Goal: Task Accomplishment & Management: Complete application form

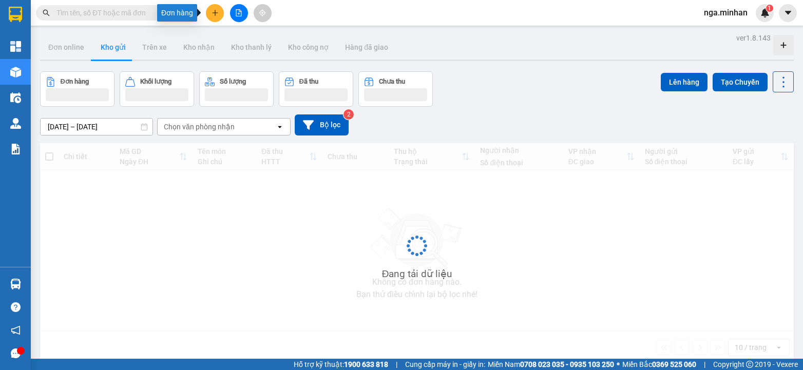
click at [220, 8] on button at bounding box center [215, 13] width 18 height 18
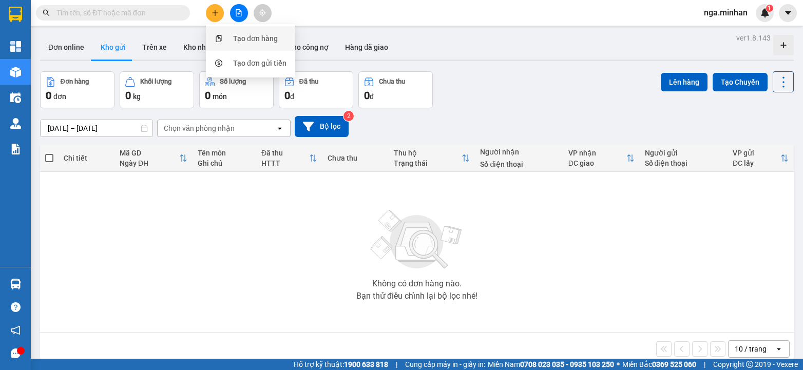
click at [246, 36] on div "Tạo đơn hàng" at bounding box center [255, 38] width 45 height 11
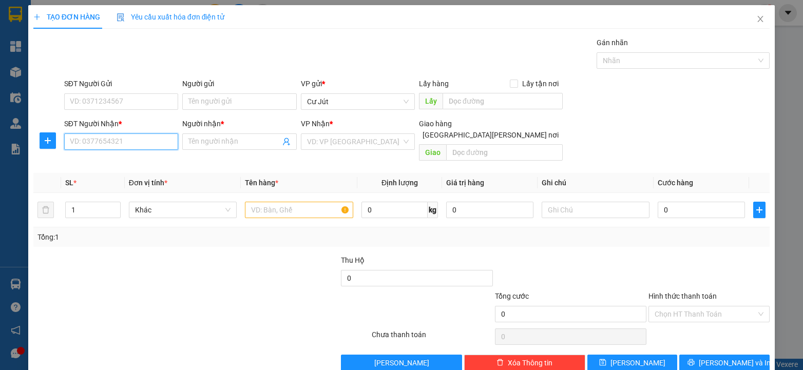
click at [157, 145] on input "SĐT Người Nhận *" at bounding box center [121, 141] width 114 height 16
click at [94, 139] on input "SĐT Người Nhận *" at bounding box center [121, 141] width 114 height 16
type input "0988129977"
click at [234, 141] on input "Người nhận *" at bounding box center [233, 141] width 91 height 11
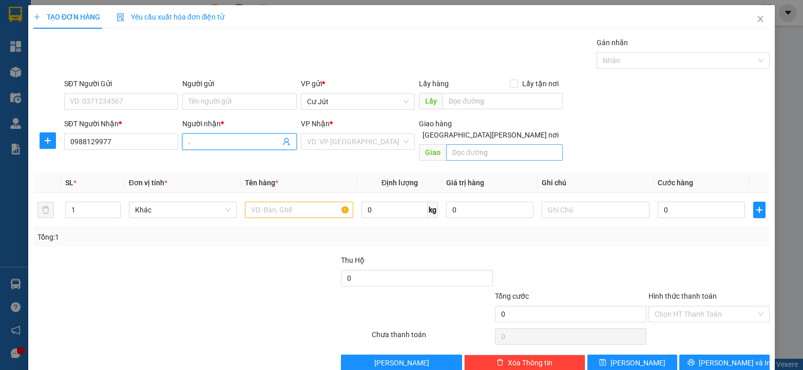
type input "."
click at [514, 147] on input "text" at bounding box center [504, 152] width 117 height 16
type input "d"
type input "DÔN"
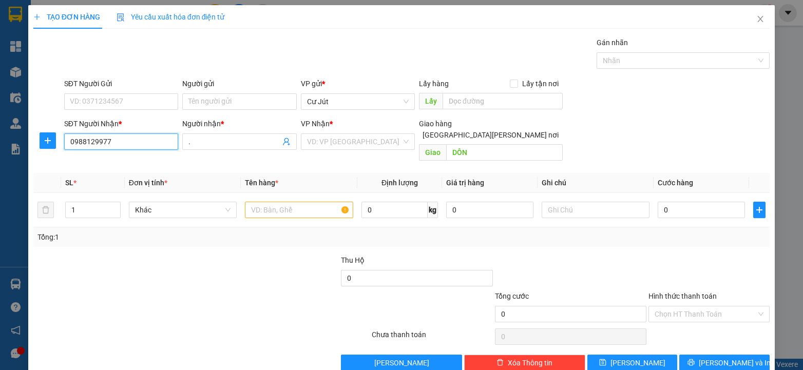
click at [120, 142] on input "0988129977" at bounding box center [121, 141] width 114 height 16
type input "0"
type input "0985212168"
click at [481, 144] on input "DÔN" at bounding box center [504, 152] width 117 height 16
type input "G"
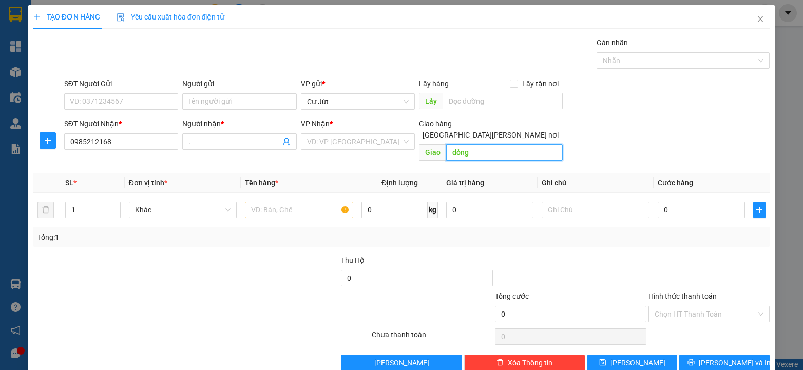
click at [451, 144] on input "dồng" at bounding box center [504, 152] width 117 height 16
type input "đồng"
click at [288, 202] on input "text" at bounding box center [299, 210] width 108 height 16
click at [289, 202] on input "text" at bounding box center [299, 210] width 108 height 16
type input "thùng"
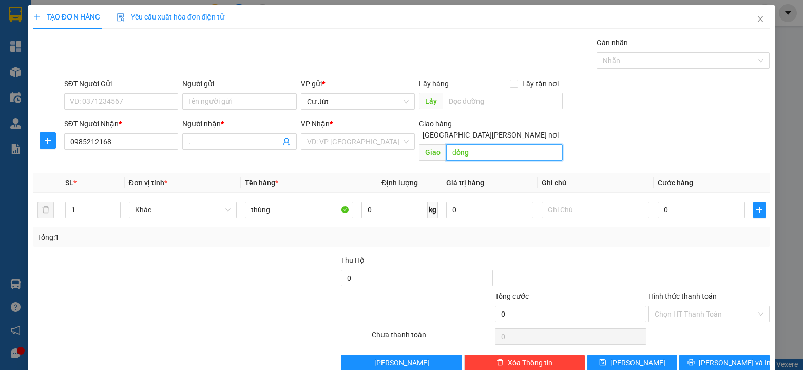
click at [486, 145] on input "đồng" at bounding box center [504, 152] width 117 height 16
type input "x"
type input "D"
type input "ĐỒNG XOÀI"
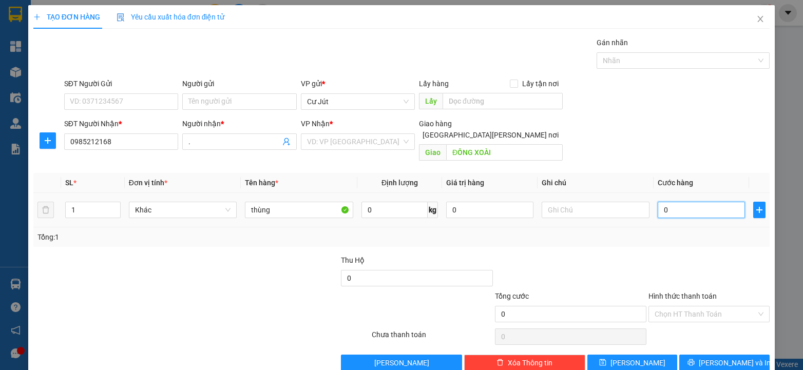
click at [687, 202] on input "0" at bounding box center [700, 210] width 87 height 16
type input "5"
type input "50"
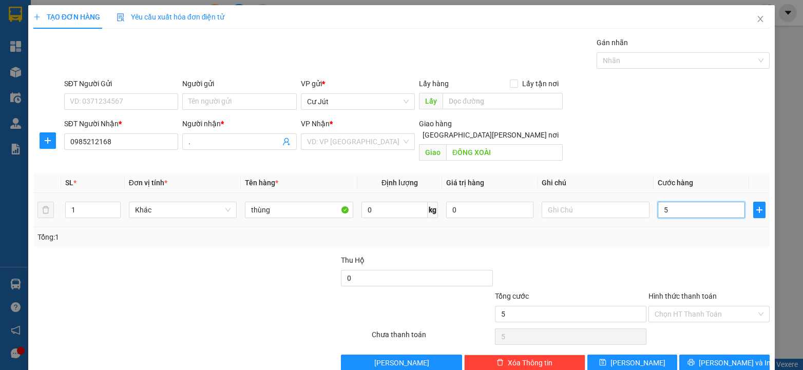
type input "50"
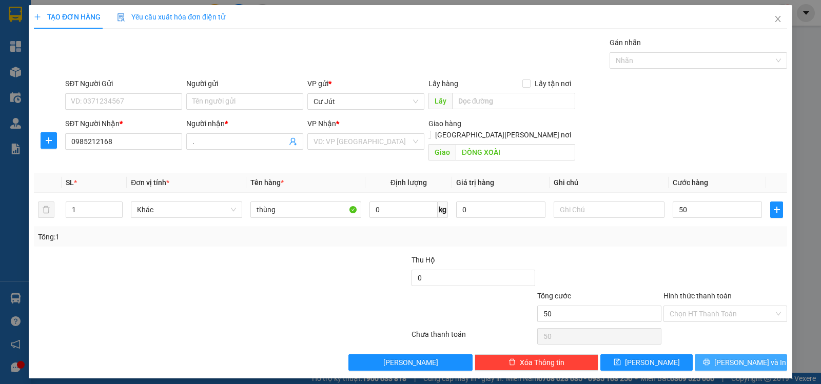
type input "50.000"
click at [739, 357] on span "Lưu và In" at bounding box center [750, 362] width 72 height 11
click at [359, 142] on input "search" at bounding box center [363, 141] width 98 height 15
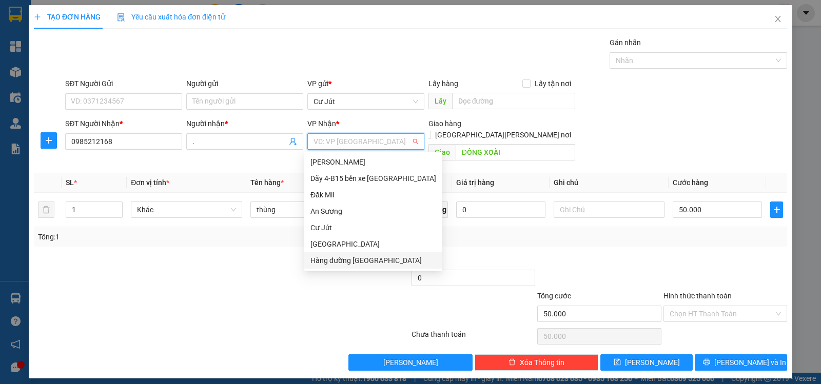
click at [366, 257] on div "Hàng đường Sài Gòn" at bounding box center [374, 260] width 126 height 11
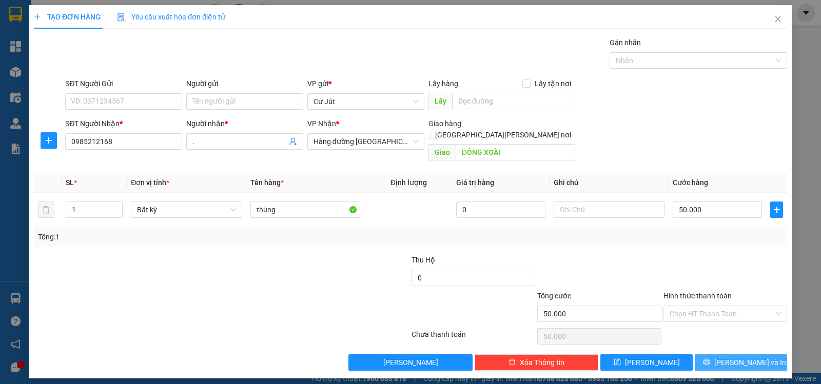
click at [761, 357] on span "Lưu và In" at bounding box center [750, 362] width 72 height 11
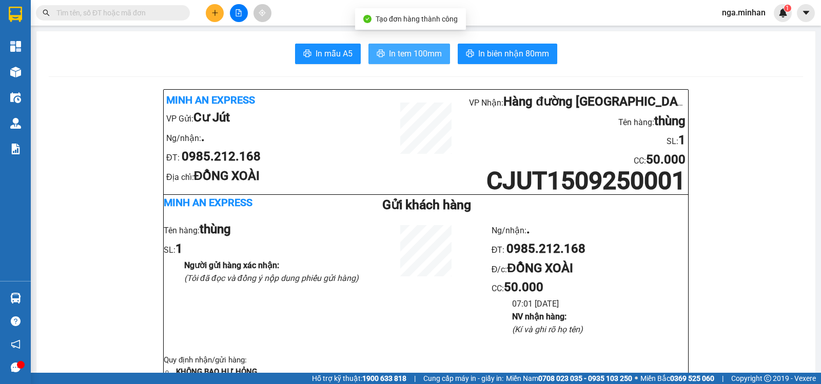
click at [417, 54] on span "In tem 100mm" at bounding box center [415, 53] width 53 height 13
click at [416, 54] on span "In tem 100mm" at bounding box center [415, 53] width 53 height 13
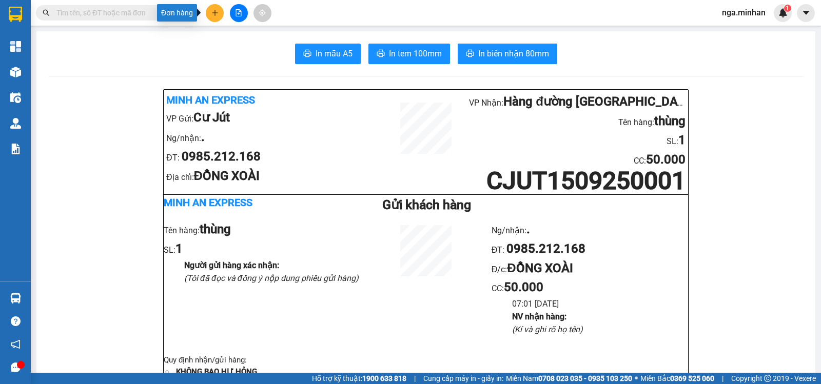
click at [217, 14] on icon "plus" at bounding box center [214, 12] width 7 height 7
click at [266, 34] on div "Tạo đơn hàng" at bounding box center [255, 38] width 45 height 11
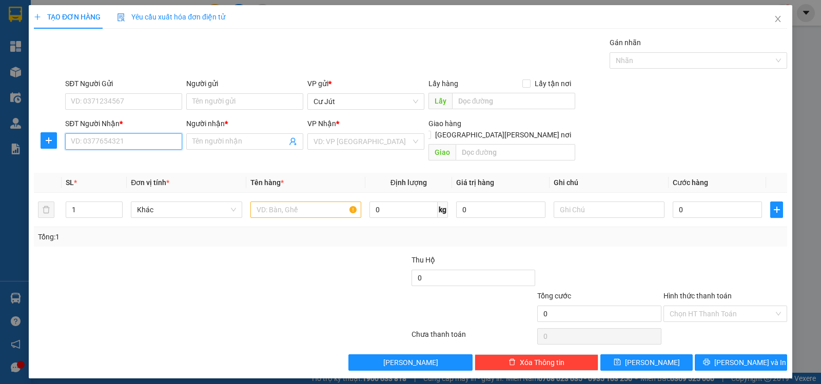
click at [140, 142] on input "SĐT Người Nhận *" at bounding box center [123, 141] width 117 height 16
click at [135, 161] on div "0966740799 - phú" at bounding box center [123, 162] width 105 height 11
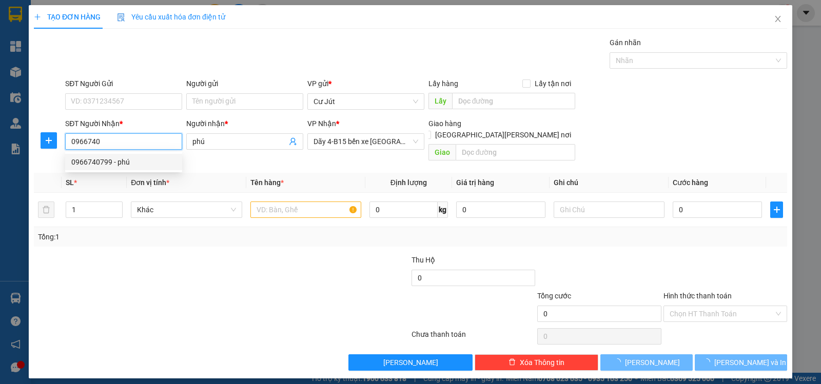
type input "0966740799"
type input "phú"
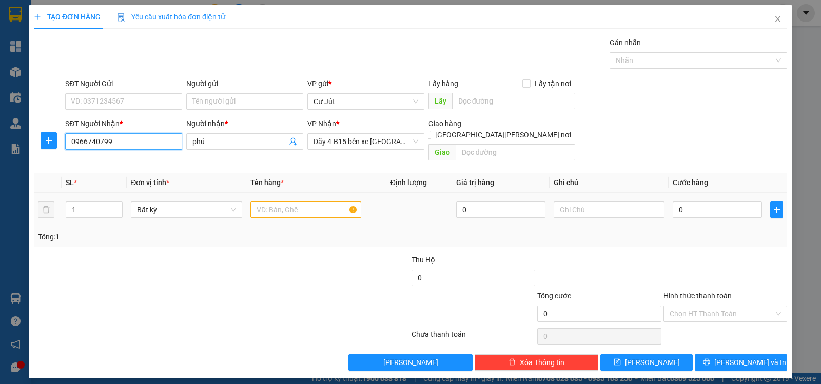
type input "0966740799"
click at [337, 202] on input "text" at bounding box center [305, 210] width 111 height 16
click at [338, 200] on div at bounding box center [305, 210] width 111 height 21
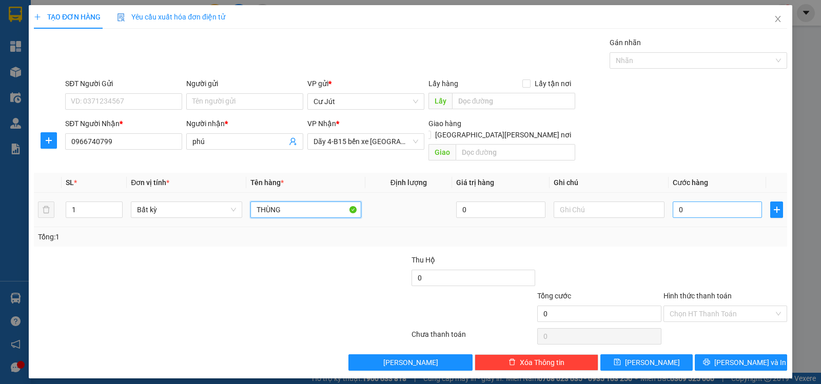
type input "THÙNG"
click at [704, 202] on input "0" at bounding box center [717, 210] width 89 height 16
click at [731, 203] on input "0" at bounding box center [717, 210] width 89 height 16
type input "3"
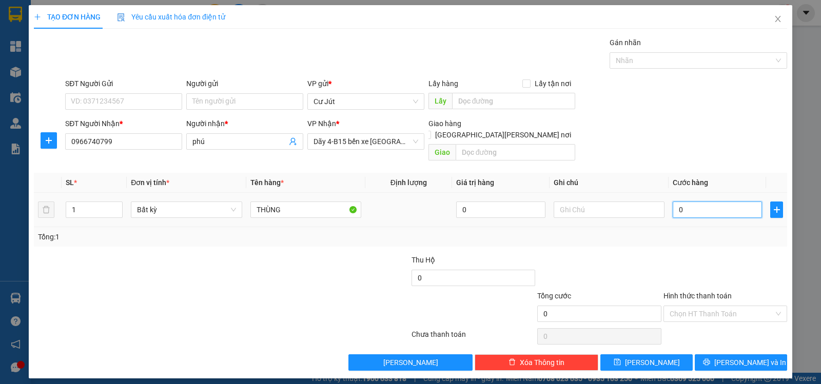
type input "3"
type input "32"
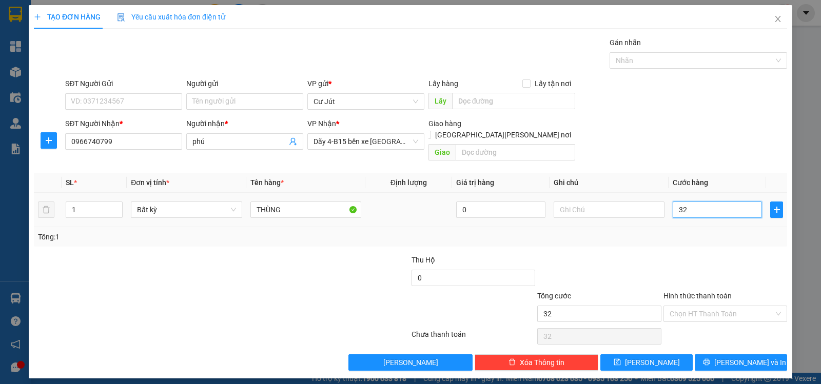
type input "320"
click at [730, 355] on button "Lưu và In" at bounding box center [741, 363] width 92 height 16
type input "320.000"
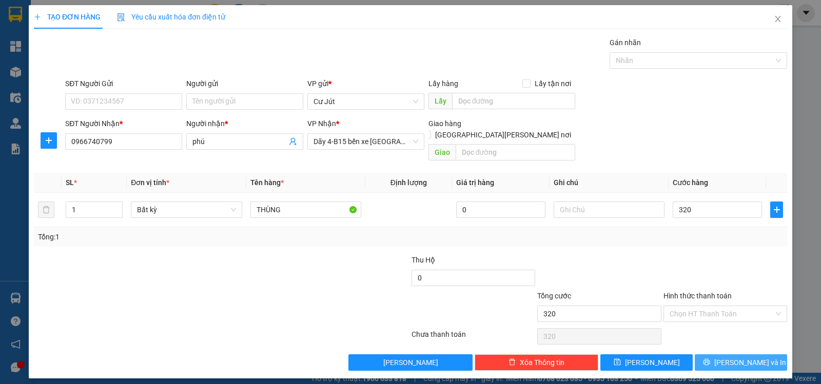
type input "320.000"
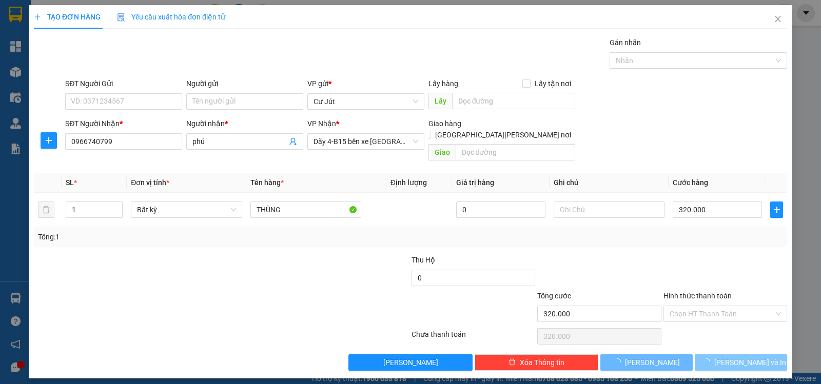
click at [730, 355] on button "Lưu và In" at bounding box center [741, 363] width 92 height 16
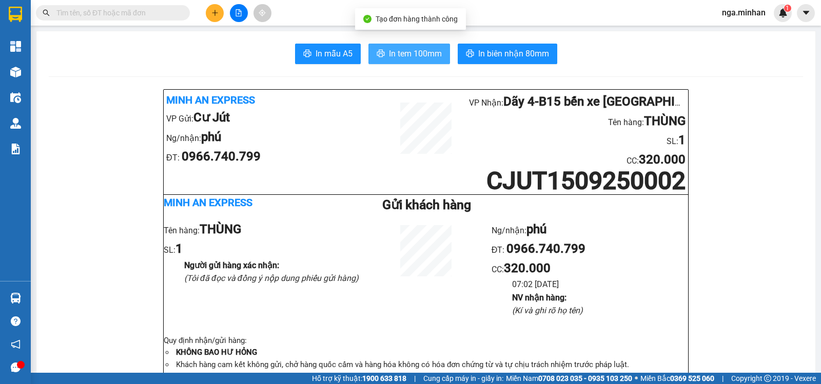
click at [410, 48] on span "In tem 100mm" at bounding box center [415, 53] width 53 height 13
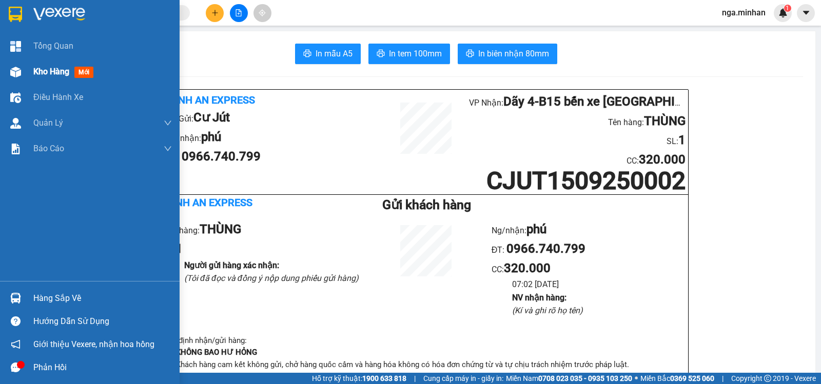
click at [21, 71] on img at bounding box center [15, 72] width 11 height 11
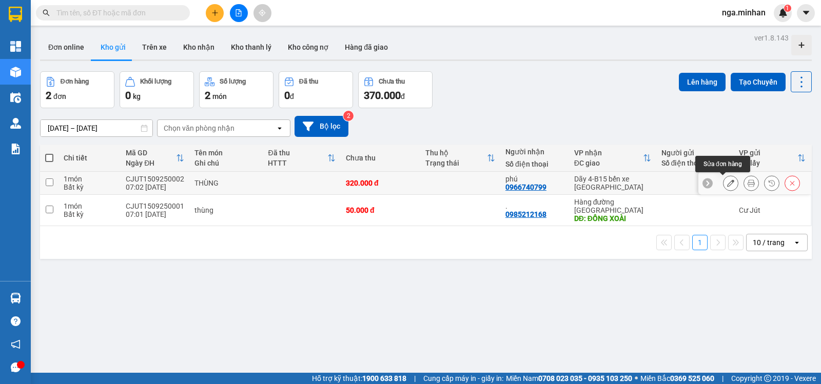
click at [727, 180] on icon at bounding box center [730, 183] width 7 height 7
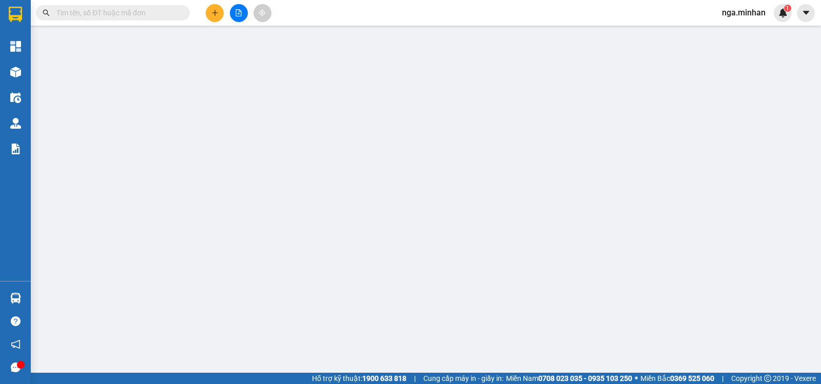
type input "0966740799"
type input "phú"
type input "320.000"
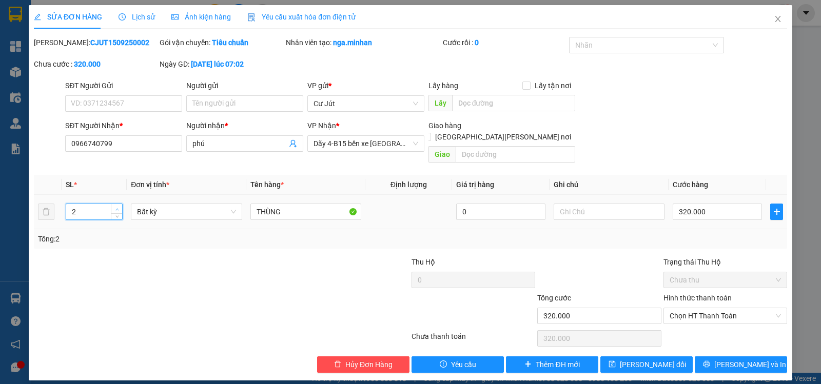
click at [119, 208] on icon "up" at bounding box center [117, 210] width 4 height 4
type input "4"
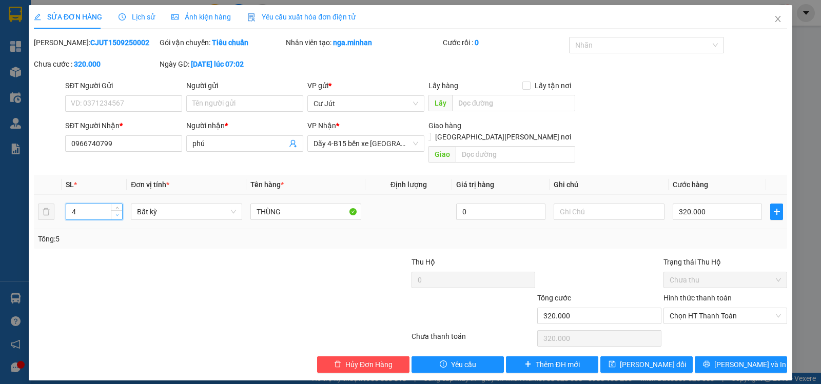
click at [120, 212] on span "down" at bounding box center [117, 215] width 6 height 6
click at [710, 361] on icon "printer" at bounding box center [706, 364] width 7 height 7
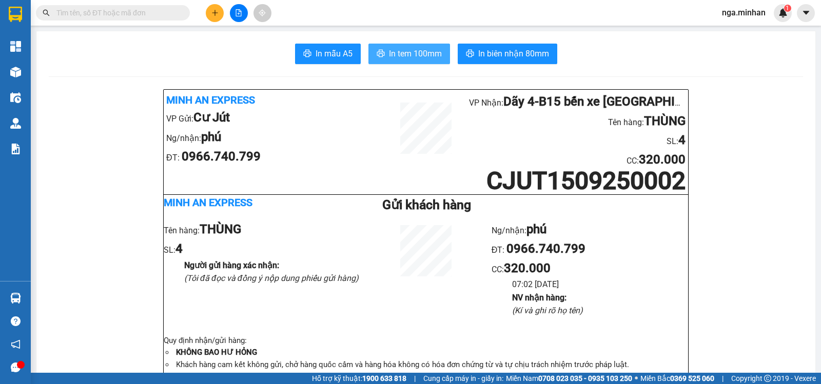
click at [392, 54] on span "In tem 100mm" at bounding box center [415, 53] width 53 height 13
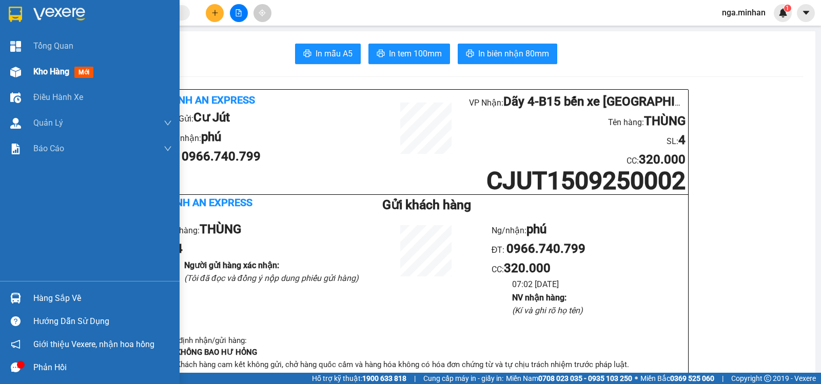
click at [7, 73] on div at bounding box center [16, 72] width 18 height 18
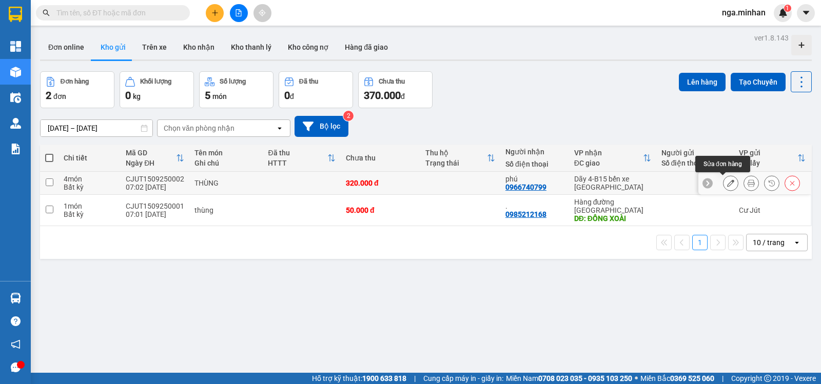
click at [727, 185] on icon at bounding box center [730, 183] width 7 height 7
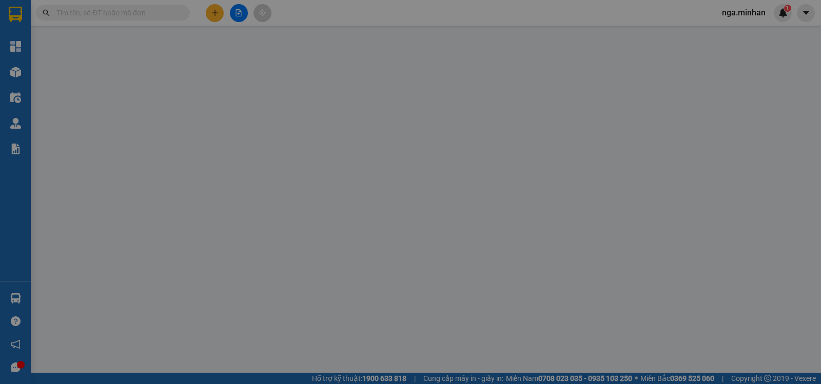
type input "0966740799"
type input "phú"
type input "320.000"
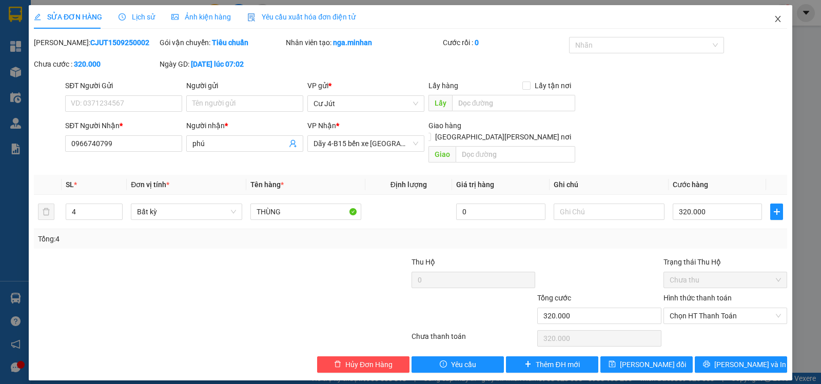
click at [780, 22] on icon "close" at bounding box center [778, 19] width 6 height 6
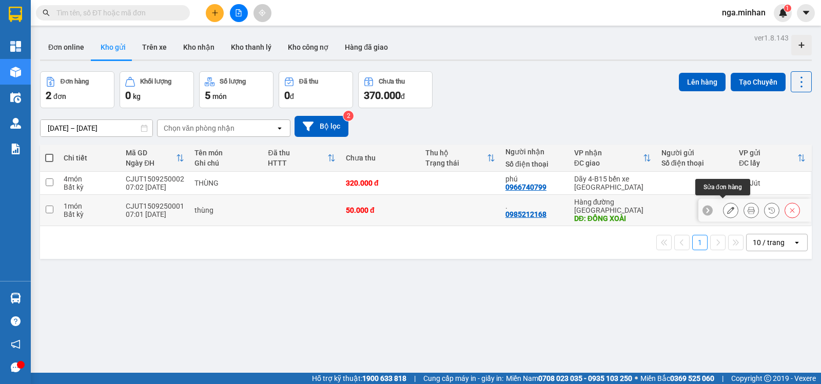
click at [727, 207] on icon at bounding box center [730, 210] width 7 height 7
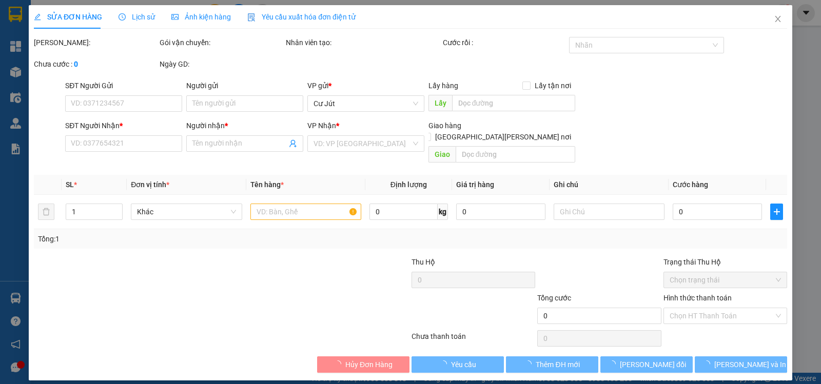
type input "0985212168"
type input "."
type input "ĐỒNG XOÀI"
type input "50.000"
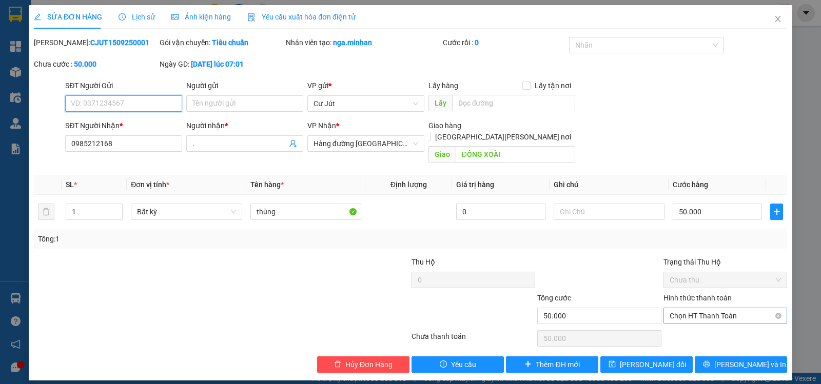
click at [714, 308] on span "Chọn HT Thanh Toán" at bounding box center [725, 315] width 111 height 15
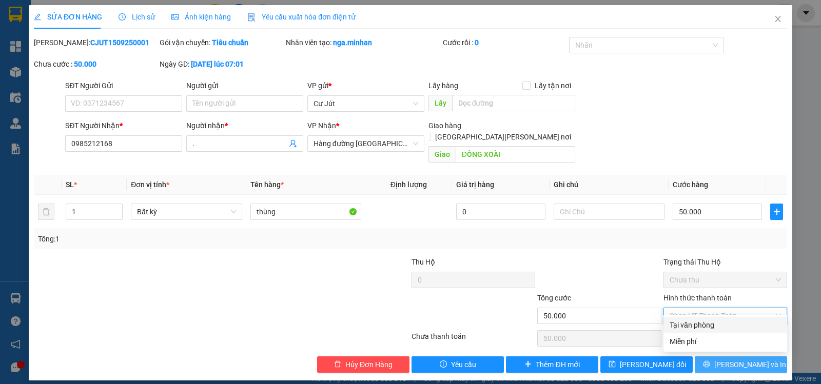
drag, startPoint x: 711, startPoint y: 325, endPoint x: 704, endPoint y: 350, distance: 26.3
click at [708, 326] on div "Tại văn phòng" at bounding box center [725, 325] width 111 height 11
type input "0"
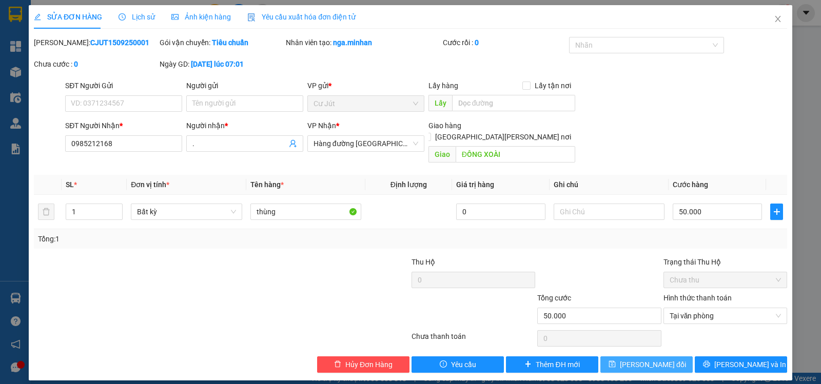
click at [661, 359] on button "Lưu thay đổi" at bounding box center [646, 365] width 92 height 16
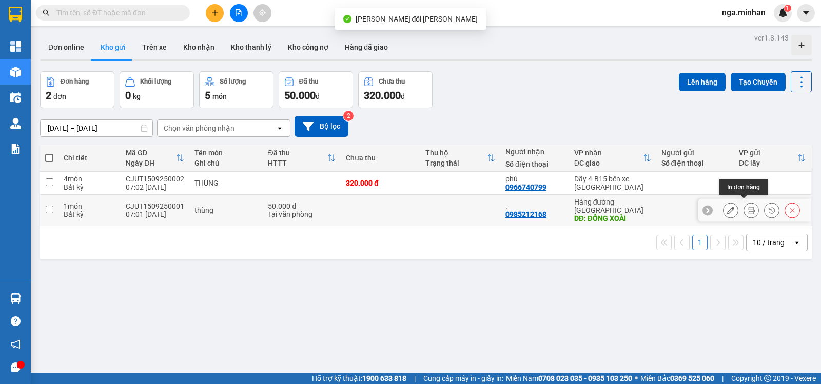
click at [748, 207] on icon at bounding box center [751, 210] width 7 height 7
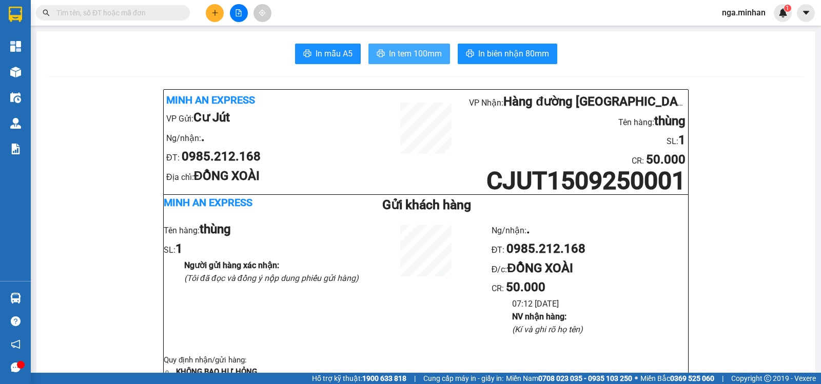
click at [432, 57] on span "In tem 100mm" at bounding box center [415, 53] width 53 height 13
click at [236, 15] on icon "file-add" at bounding box center [239, 12] width 6 height 7
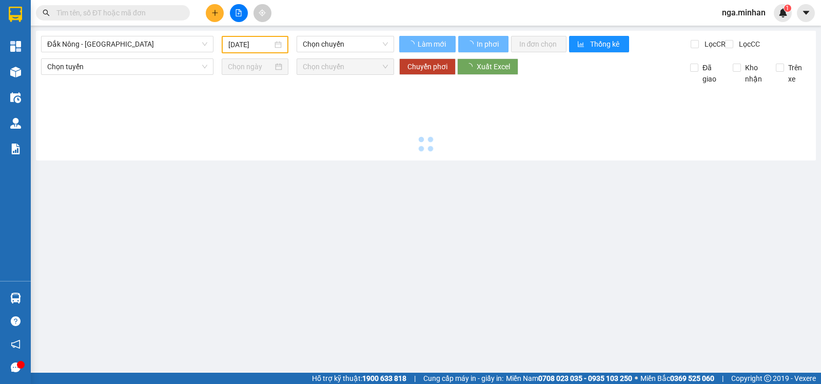
type input "15/09/2025"
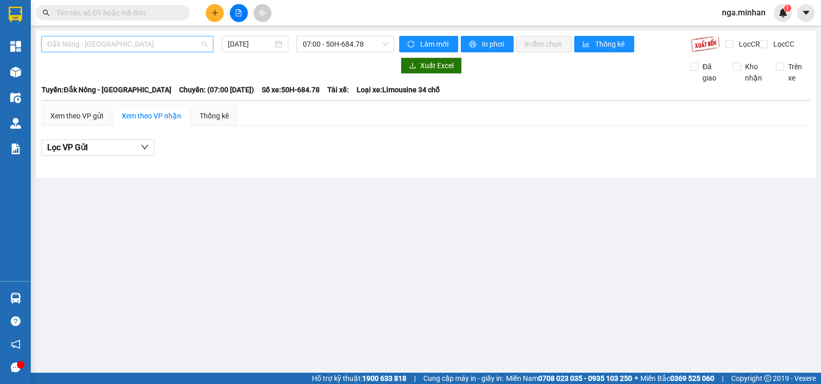
click at [83, 43] on span "Đắk Nông - Sài Gòn" at bounding box center [127, 43] width 160 height 15
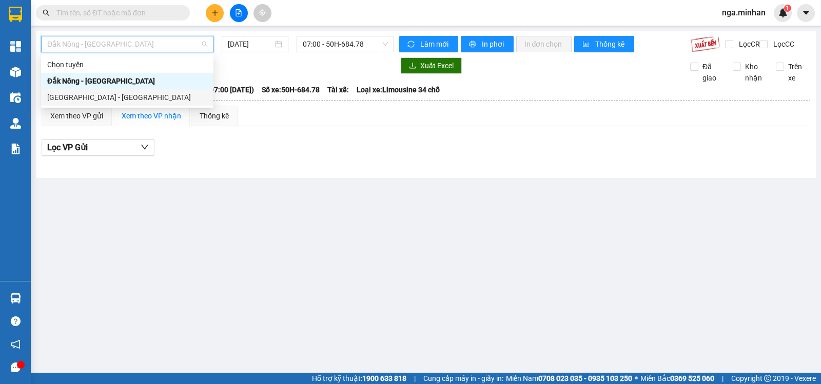
click at [93, 101] on div "Sài Gòn - Đắk Nông" at bounding box center [127, 97] width 160 height 11
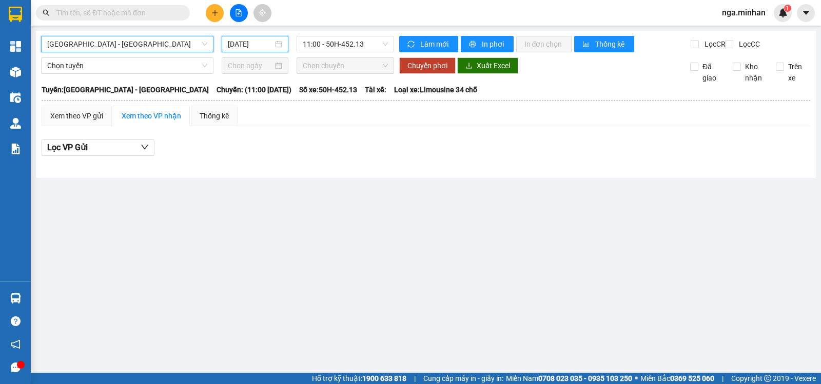
click at [244, 48] on input "15/09/2025" at bounding box center [251, 43] width 46 height 11
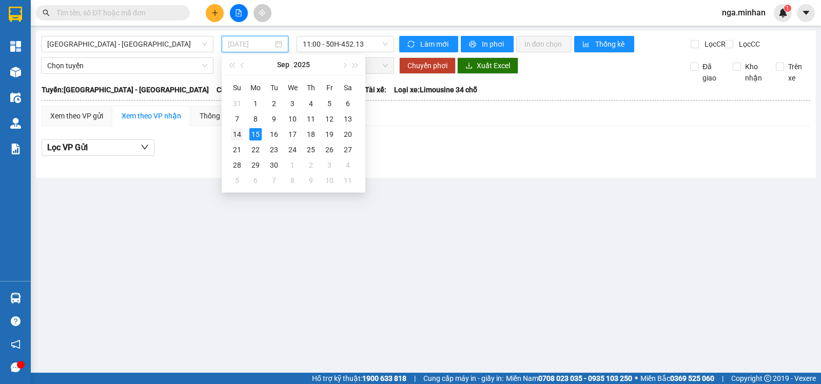
click at [238, 134] on div "14" at bounding box center [237, 134] width 12 height 12
type input "14/09/2025"
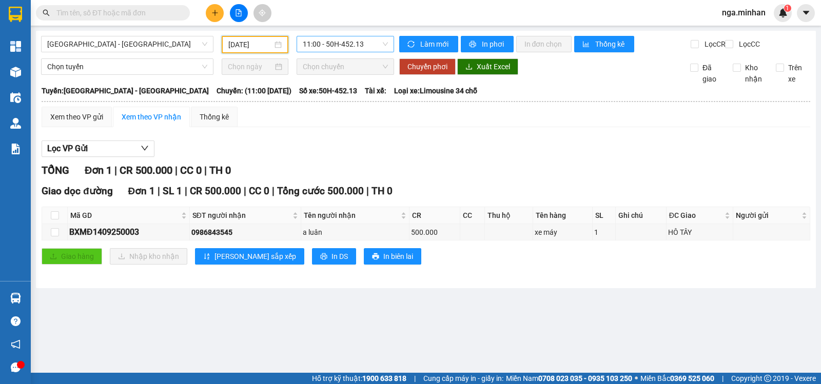
click at [332, 43] on span "11:00 - 50H-452.13" at bounding box center [345, 43] width 85 height 15
click at [341, 44] on span "11:00 - 50H-452.13" at bounding box center [345, 43] width 85 height 15
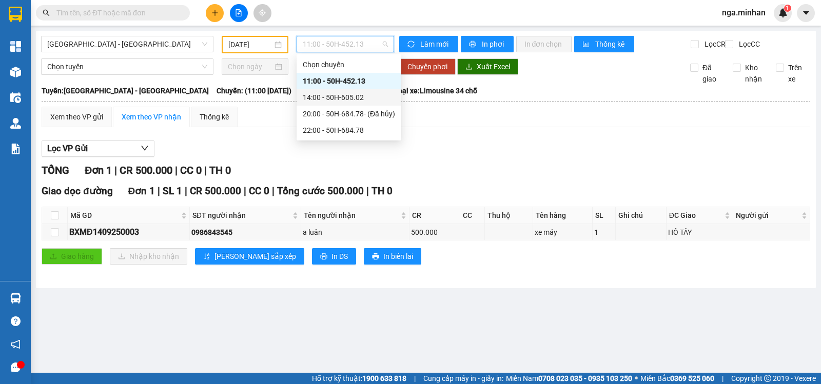
click at [331, 95] on div "14:00 - 50H-605.02" at bounding box center [349, 97] width 92 height 11
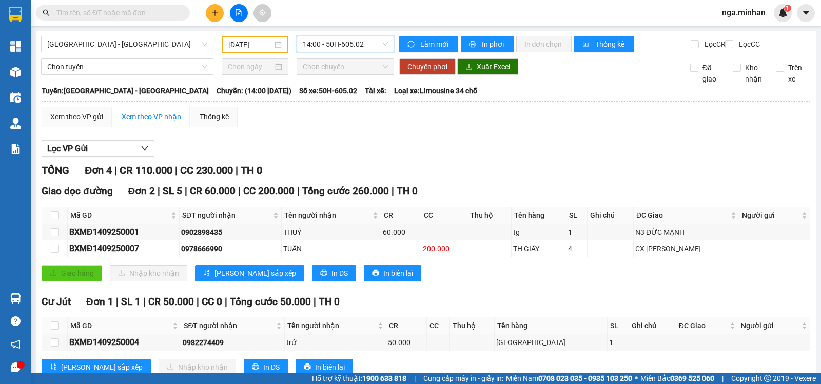
click at [375, 50] on span "14:00 - 50H-605.02" at bounding box center [345, 43] width 85 height 15
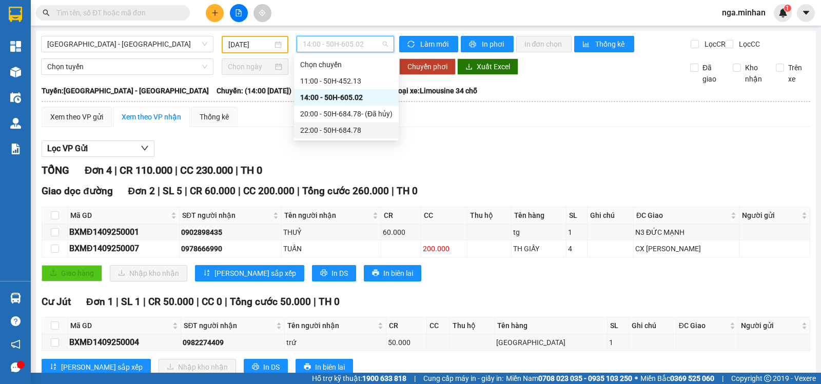
click at [354, 127] on div "22:00 - 50H-684.78" at bounding box center [346, 130] width 92 height 11
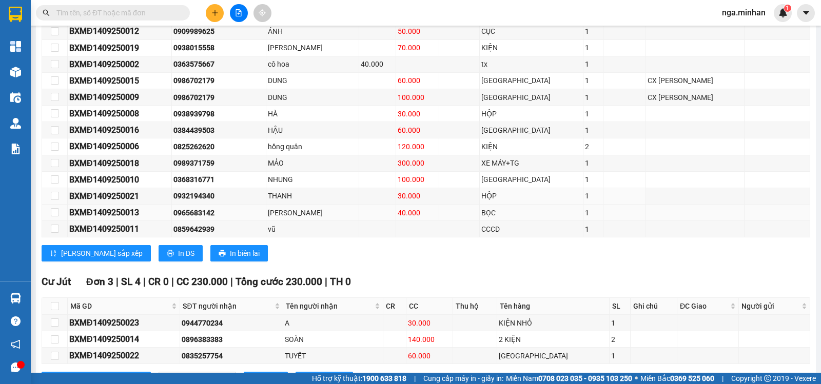
scroll to position [363, 0]
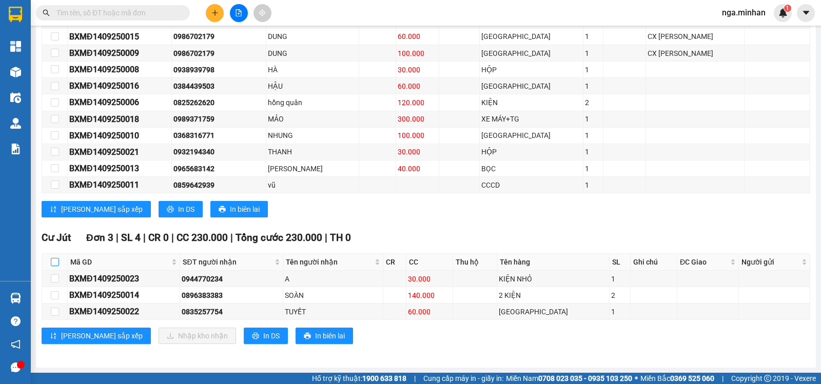
click at [55, 263] on input "checkbox" at bounding box center [55, 262] width 8 height 8
checkbox input "true"
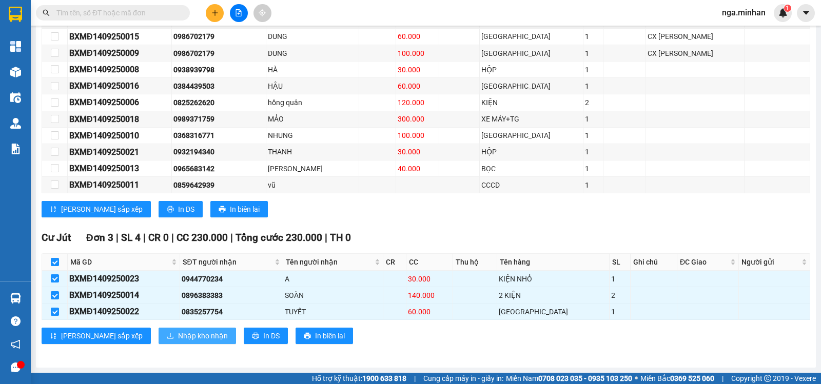
click at [178, 332] on span "Nhập kho nhận" at bounding box center [203, 336] width 50 height 11
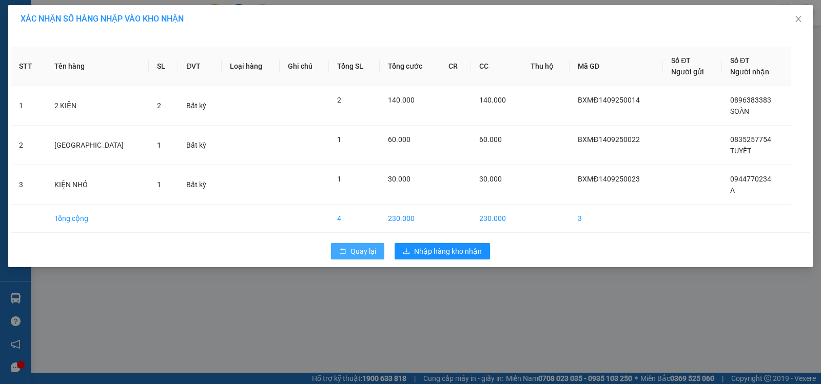
click at [359, 248] on span "Quay lại" at bounding box center [364, 251] width 26 height 11
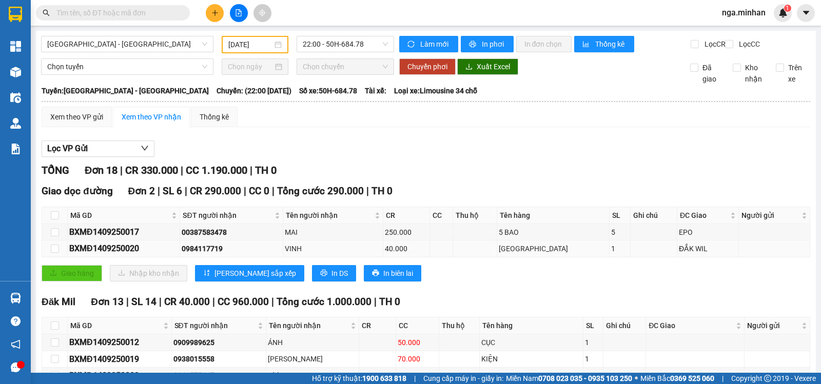
scroll to position [363, 0]
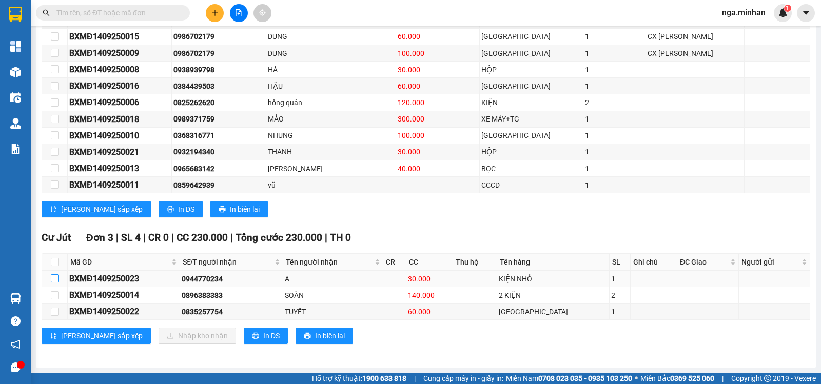
click at [55, 280] on input "checkbox" at bounding box center [55, 279] width 8 height 8
click at [53, 279] on input "checkbox" at bounding box center [55, 279] width 8 height 8
checkbox input "true"
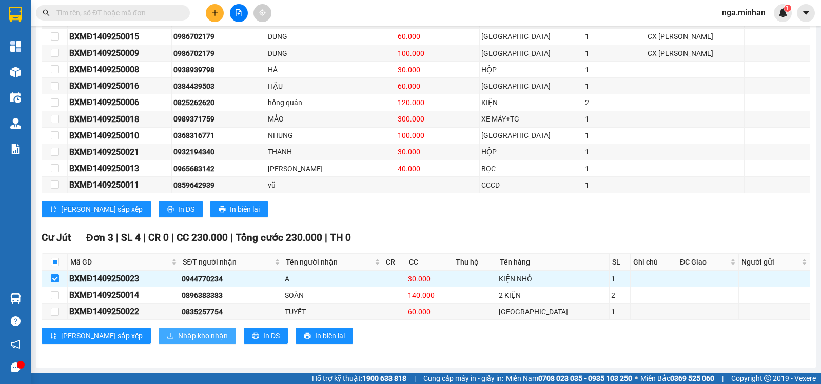
click at [178, 335] on span "Nhập kho nhận" at bounding box center [203, 336] width 50 height 11
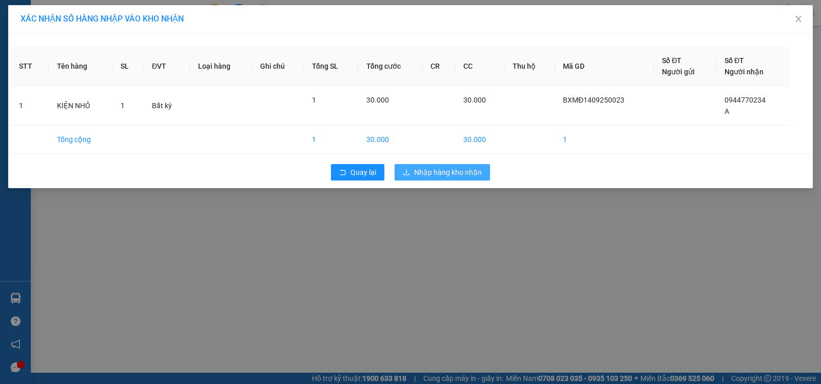
click at [466, 173] on span "Nhập hàng kho nhận" at bounding box center [448, 172] width 68 height 11
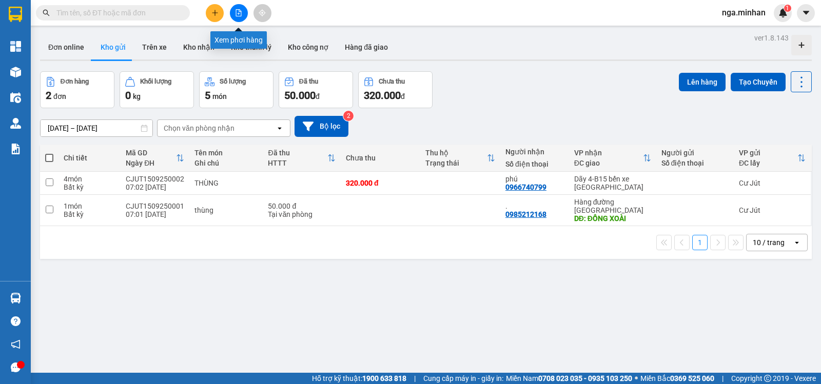
click at [231, 8] on button at bounding box center [239, 13] width 18 height 18
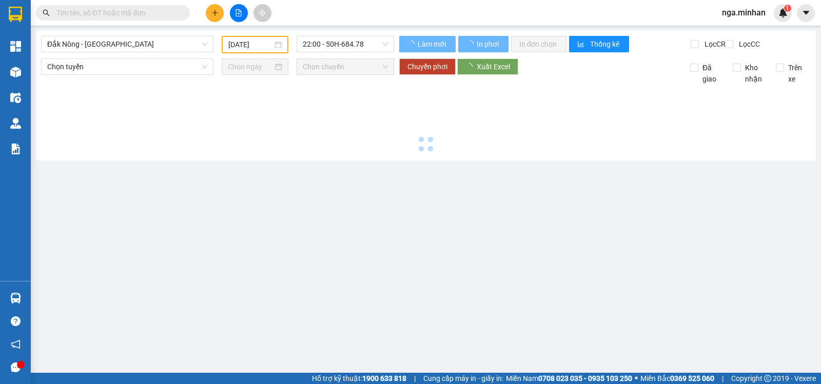
type input "15/09/2025"
